Goal: Check status: Check status

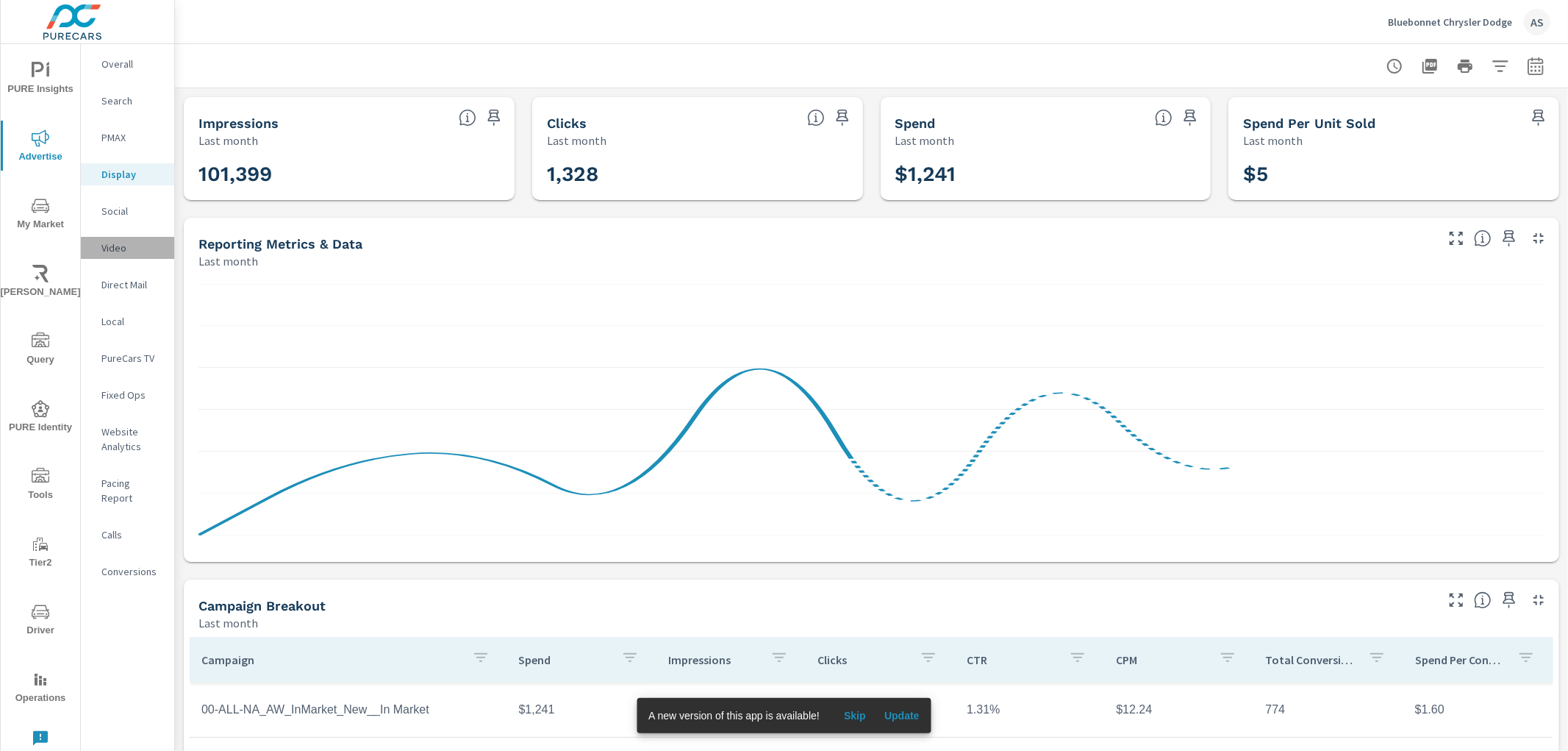
click at [136, 253] on p "Video" at bounding box center [131, 248] width 61 height 15
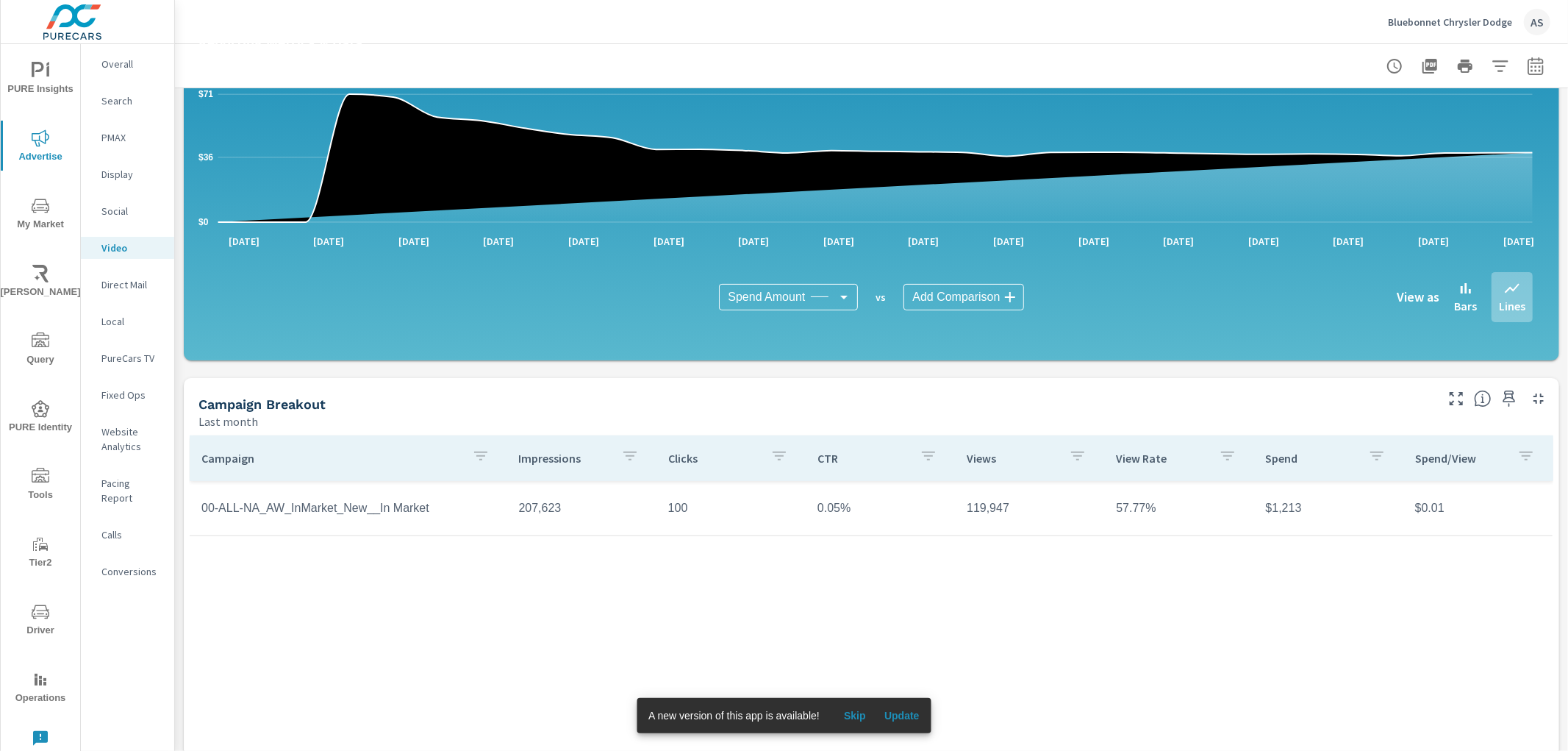
scroll to position [245, 0]
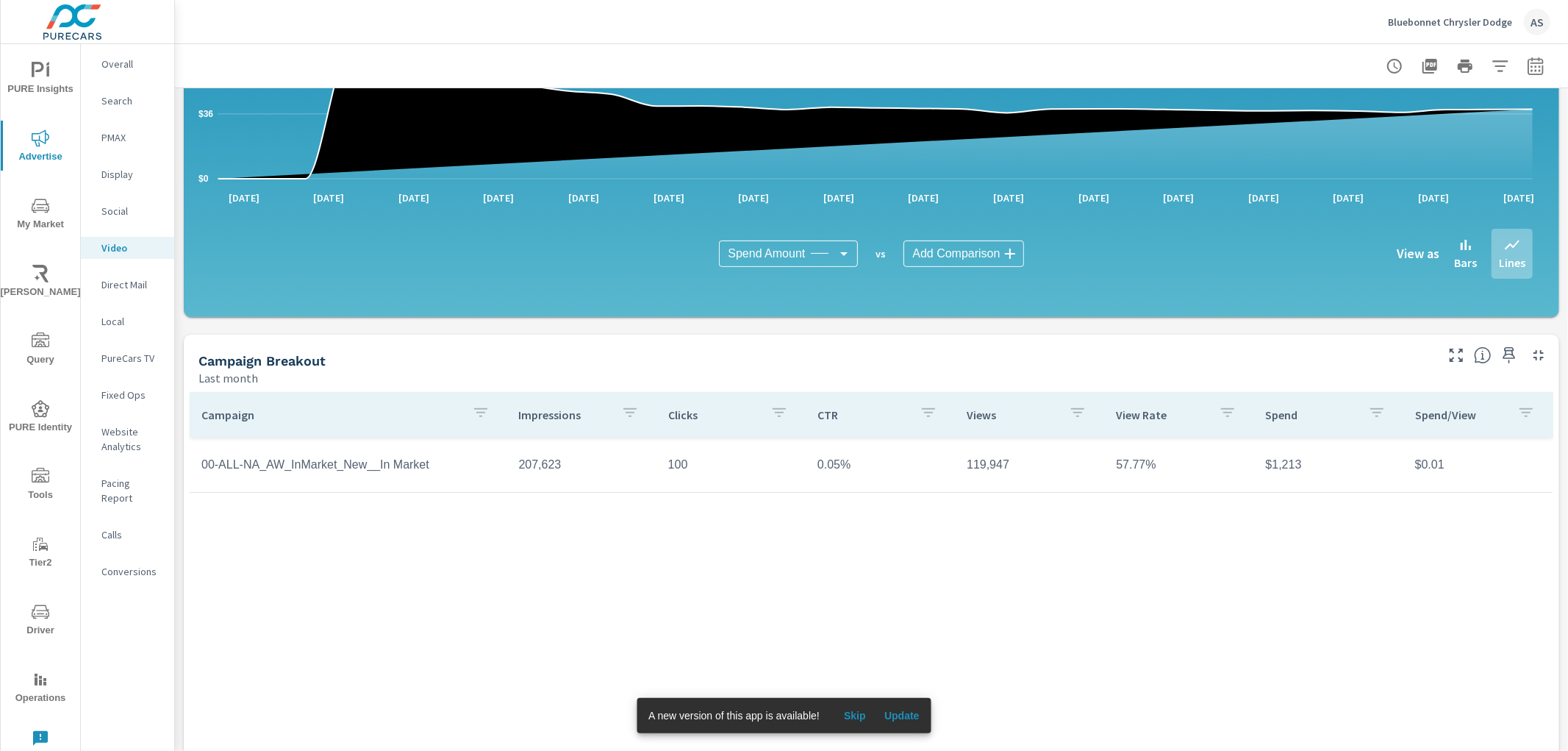
click at [377, 615] on div "Campaign Impressions Clicks CTR Views View Rate Spend Spend/View 00-ALL-NA_AW_I…" at bounding box center [871, 582] width 1364 height 380
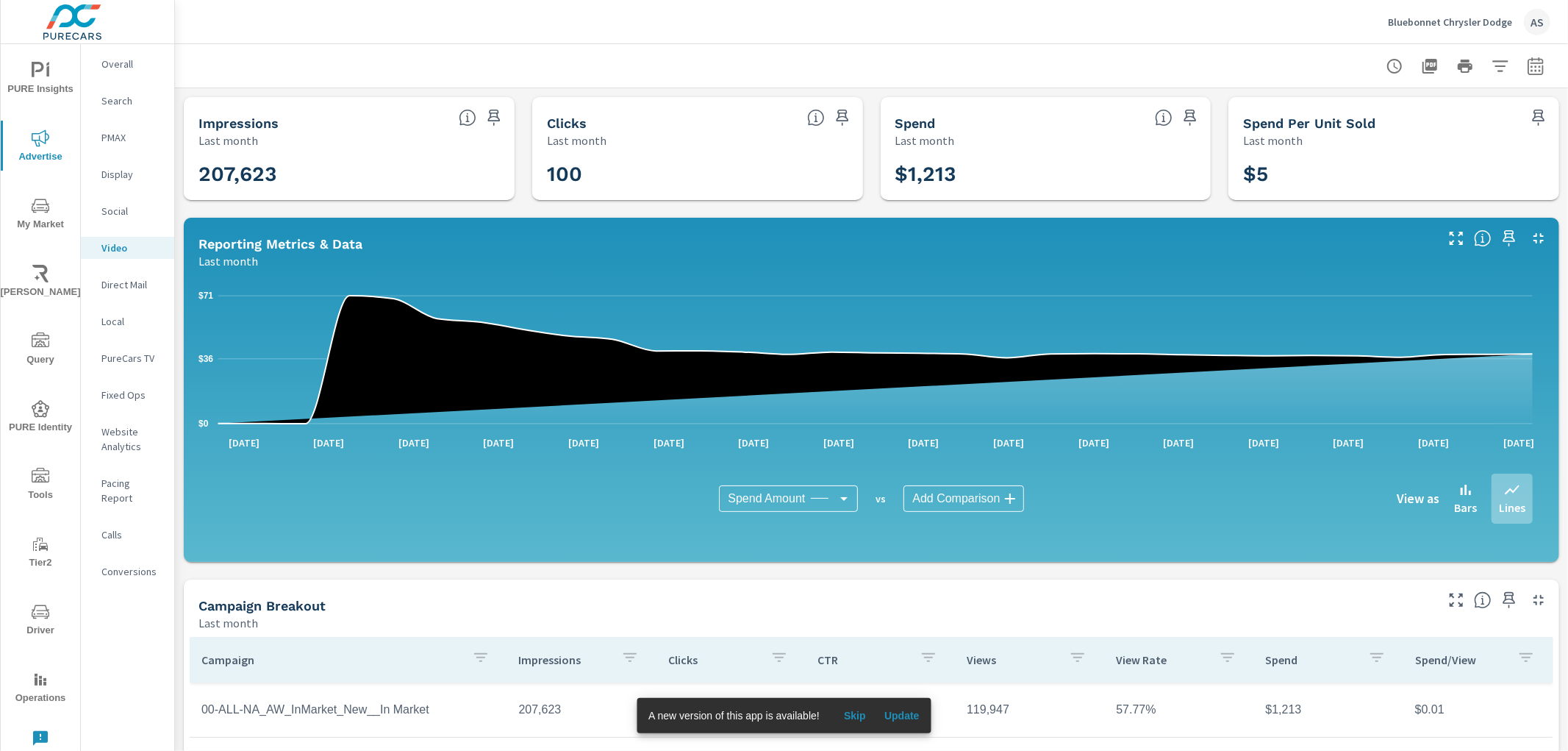
click at [1424, 29] on div "Bluebonnet Chrysler Dodge AS" at bounding box center [1469, 22] width 163 height 26
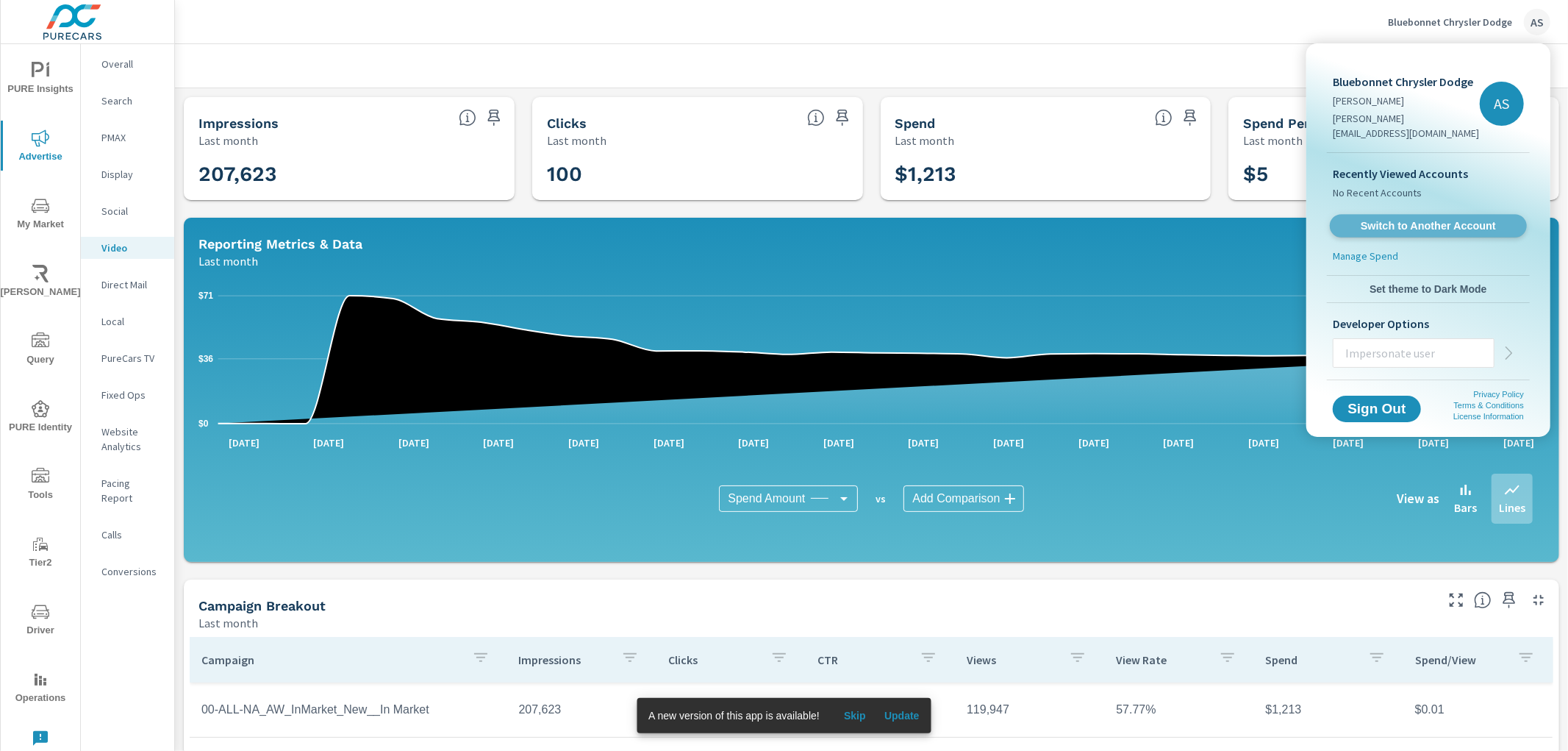
click at [1434, 219] on span "Switch to Another Account" at bounding box center [1428, 226] width 180 height 14
